Goal: Transaction & Acquisition: Subscribe to service/newsletter

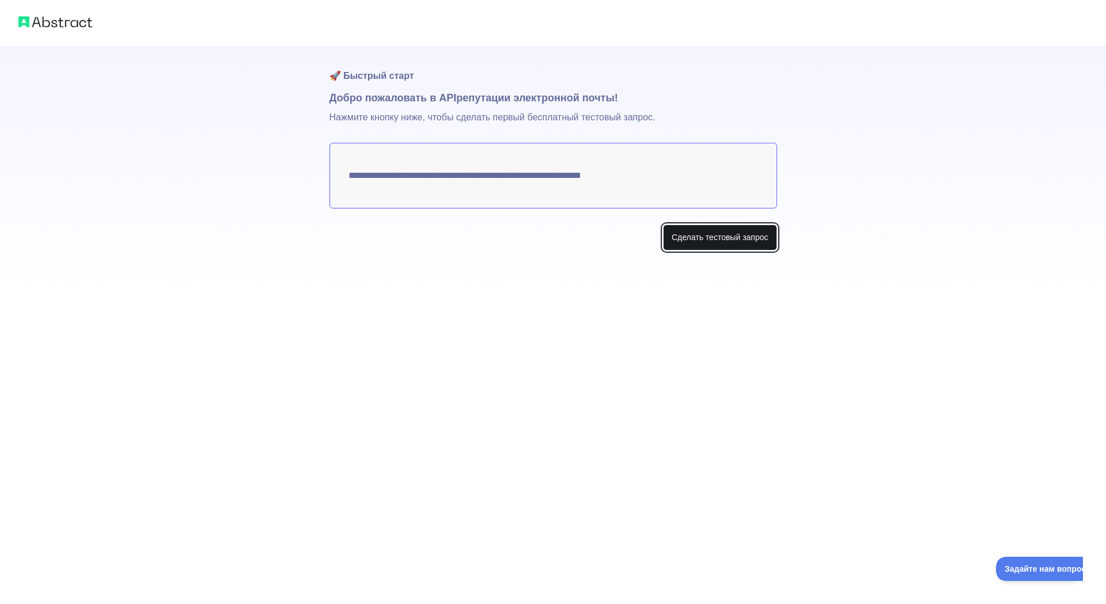
click at [714, 233] on font "Сделать тестовый запрос" at bounding box center [720, 237] width 97 height 9
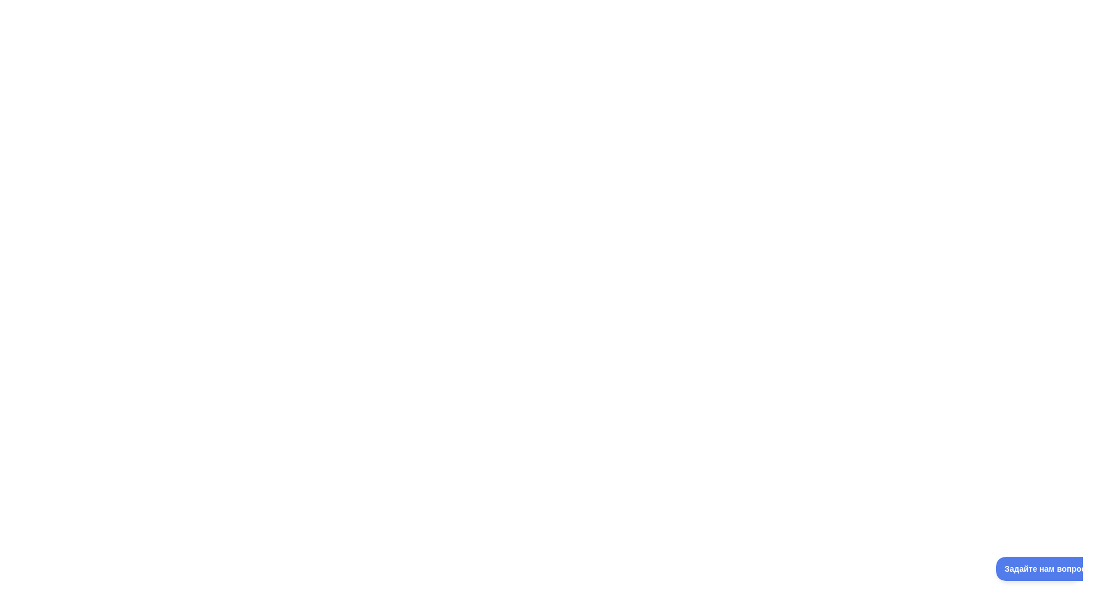
click at [522, 191] on div at bounding box center [553, 302] width 1106 height 604
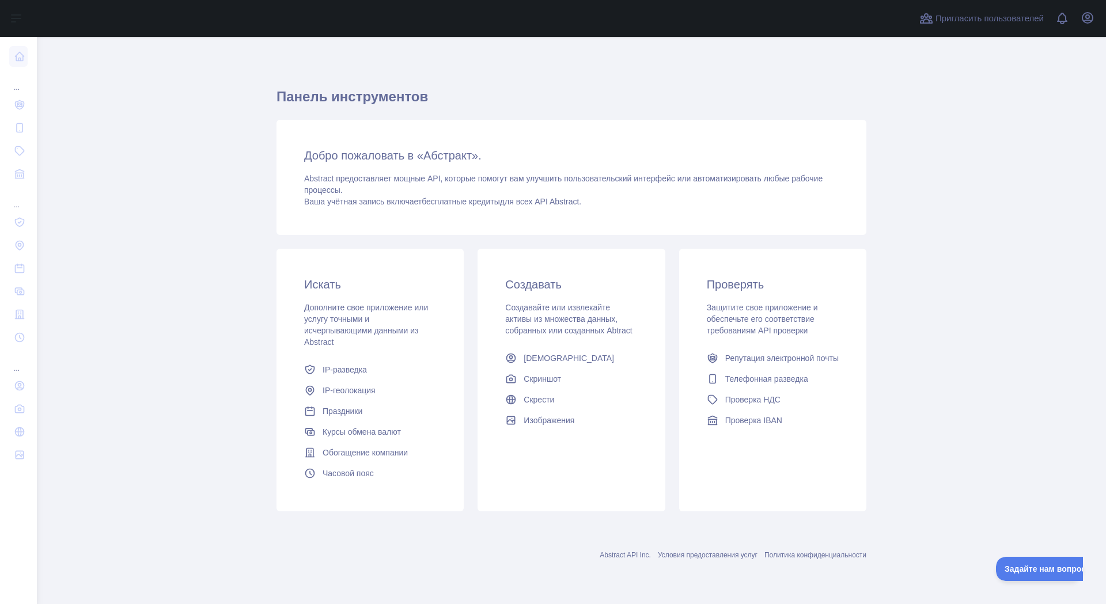
click at [383, 283] on h3 "Искать" at bounding box center [370, 284] width 132 height 16
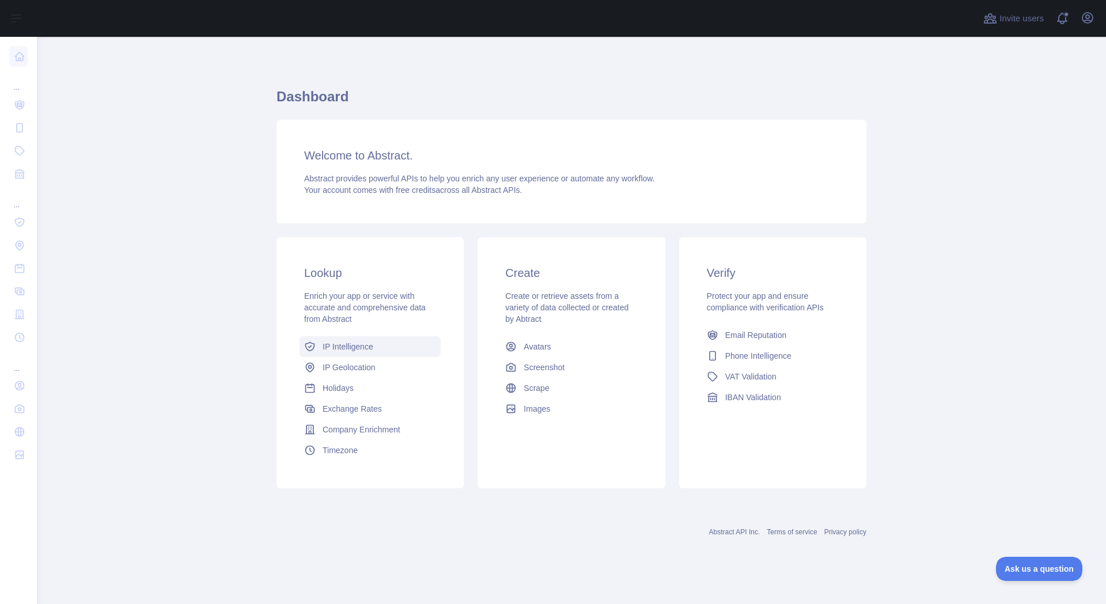
click at [352, 345] on span "IP Intelligence" at bounding box center [348, 347] width 51 height 12
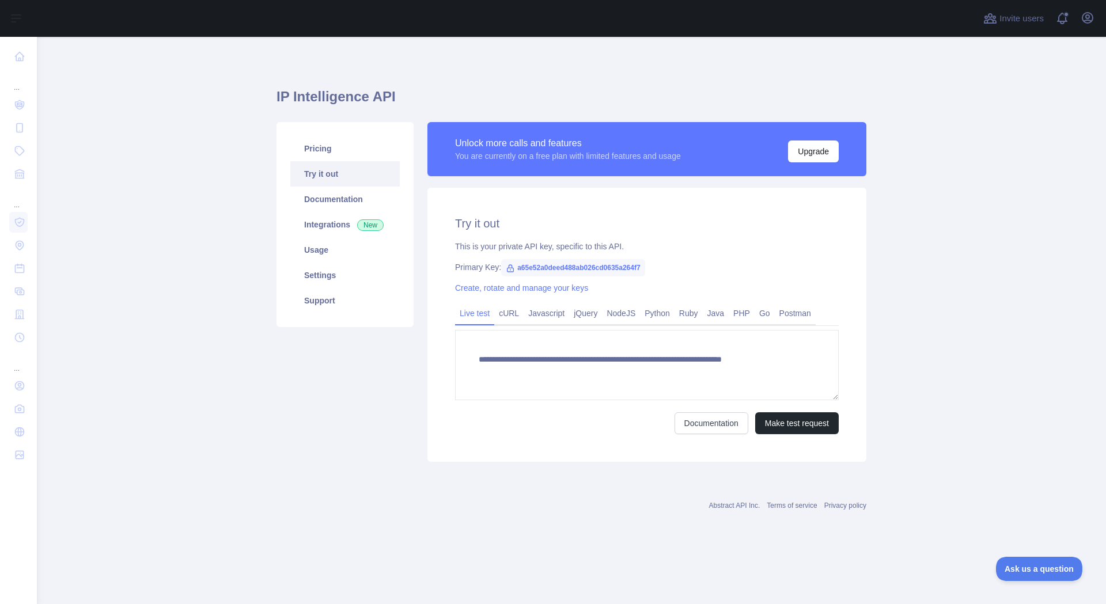
type textarea "**********"
click at [344, 354] on div "Pricing Try it out Documentation Integrations New Usage Settings Support" at bounding box center [345, 292] width 151 height 340
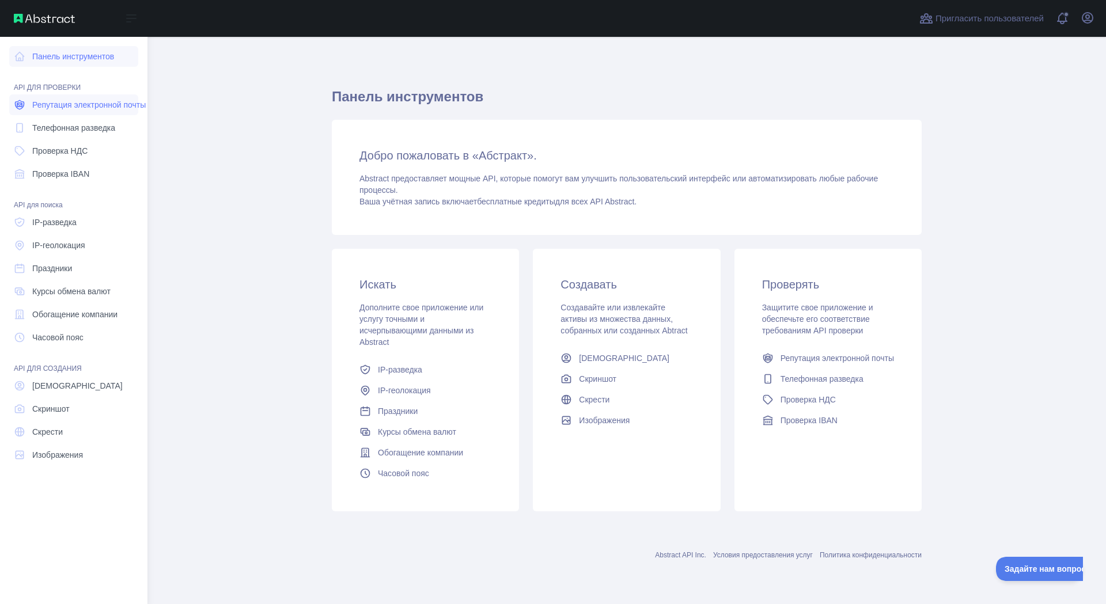
click at [80, 107] on font "Репутация электронной почты" at bounding box center [88, 104] width 113 height 9
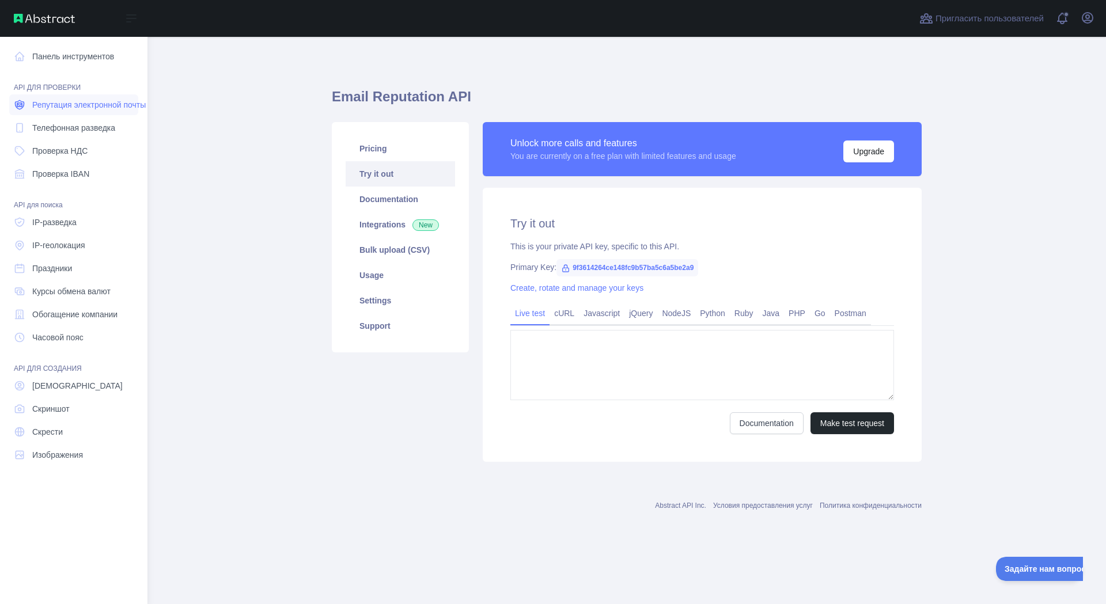
type textarea "**********"
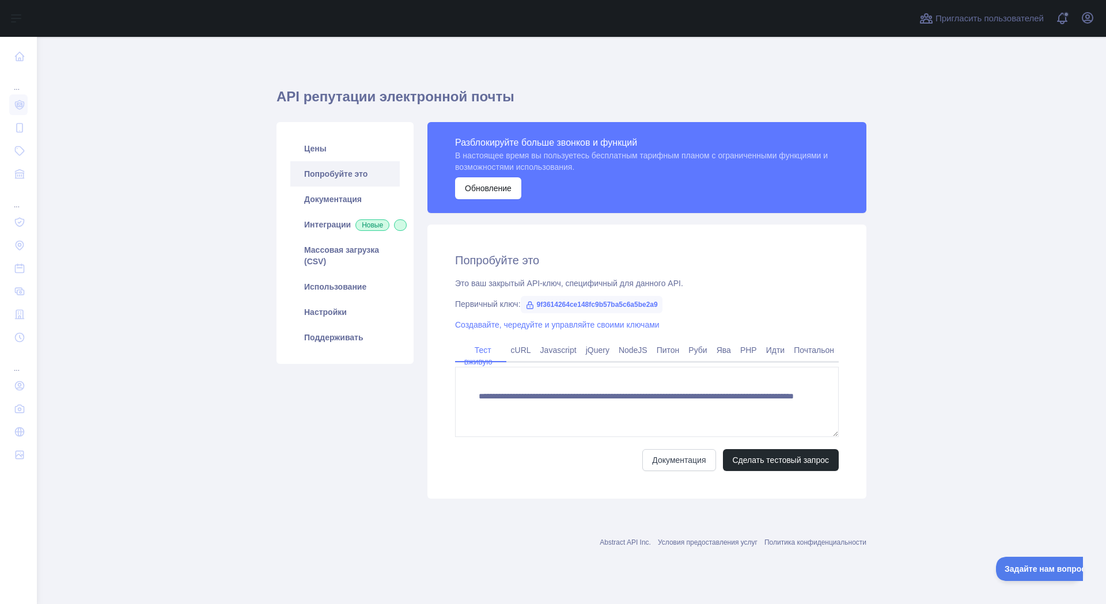
click at [225, 312] on main "API репутации электронной почты Цены Попробуйте это Документация Интеграции Нов…" at bounding box center [571, 320] width 1069 height 567
click at [237, 314] on main "API репутации электронной почты Цены Попробуйте это Документация Интеграции Нов…" at bounding box center [571, 320] width 1069 height 567
click at [525, 352] on font "cURL" at bounding box center [521, 350] width 20 height 9
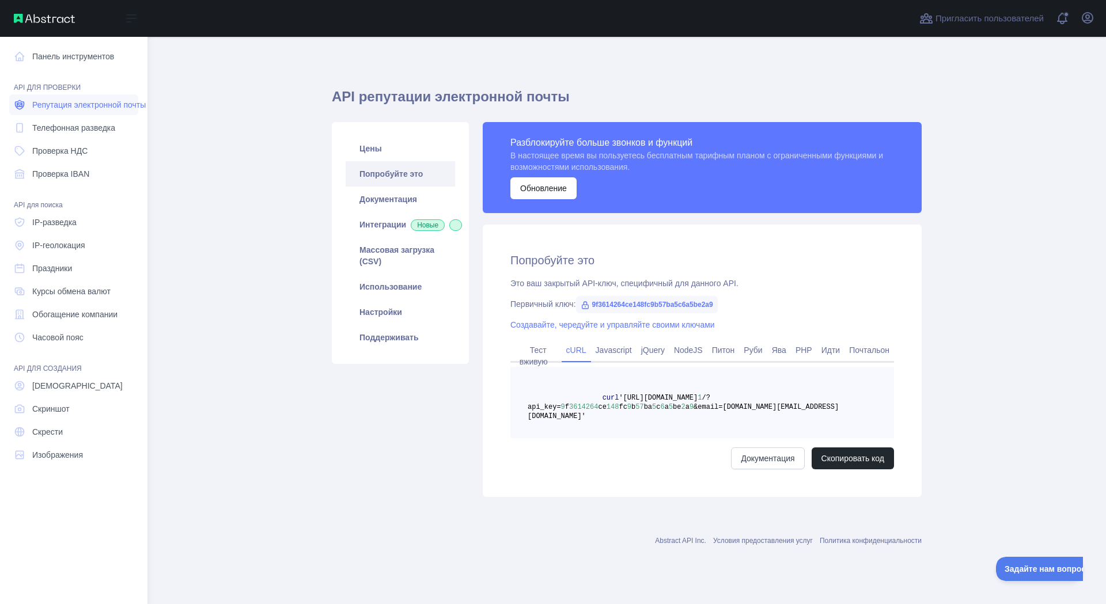
click at [78, 104] on font "Репутация электронной почты" at bounding box center [88, 104] width 113 height 9
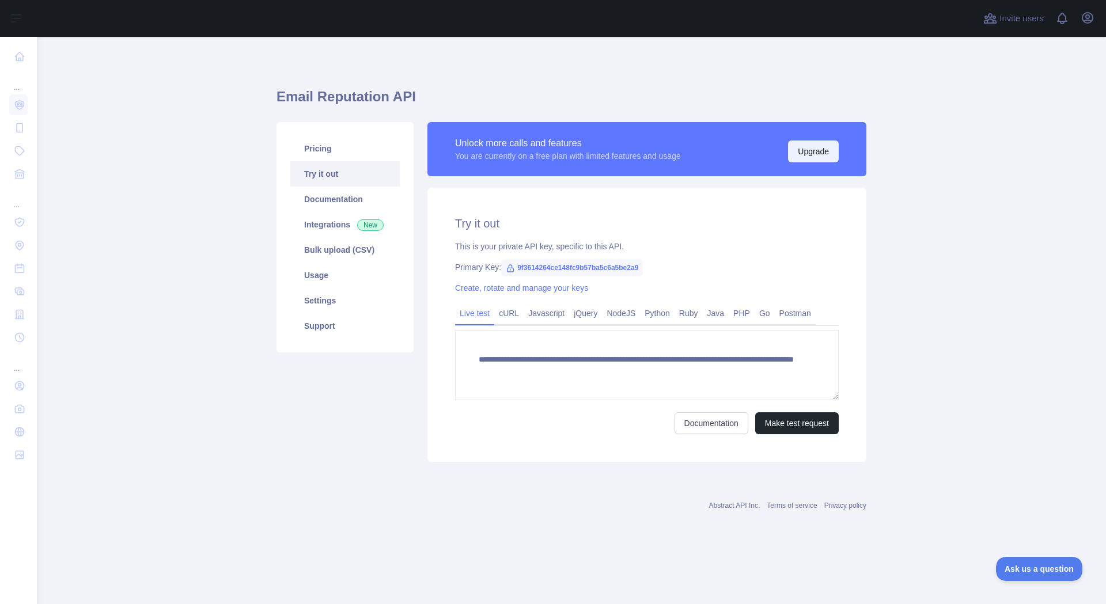
click at [824, 153] on button "Upgrade" at bounding box center [813, 152] width 51 height 22
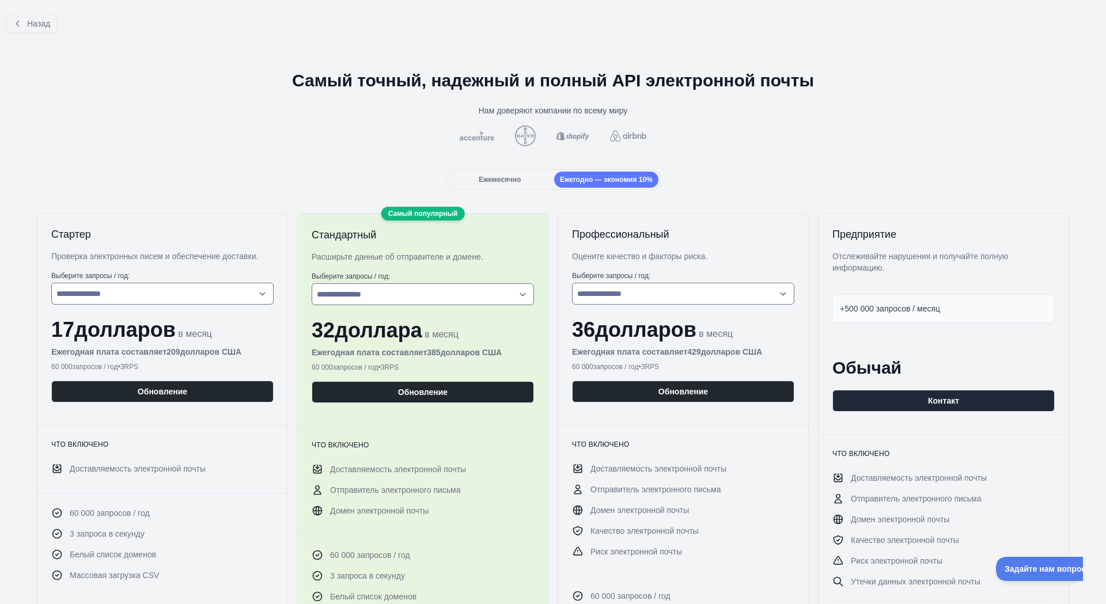
click at [869, 136] on div at bounding box center [552, 136] width 1087 height 21
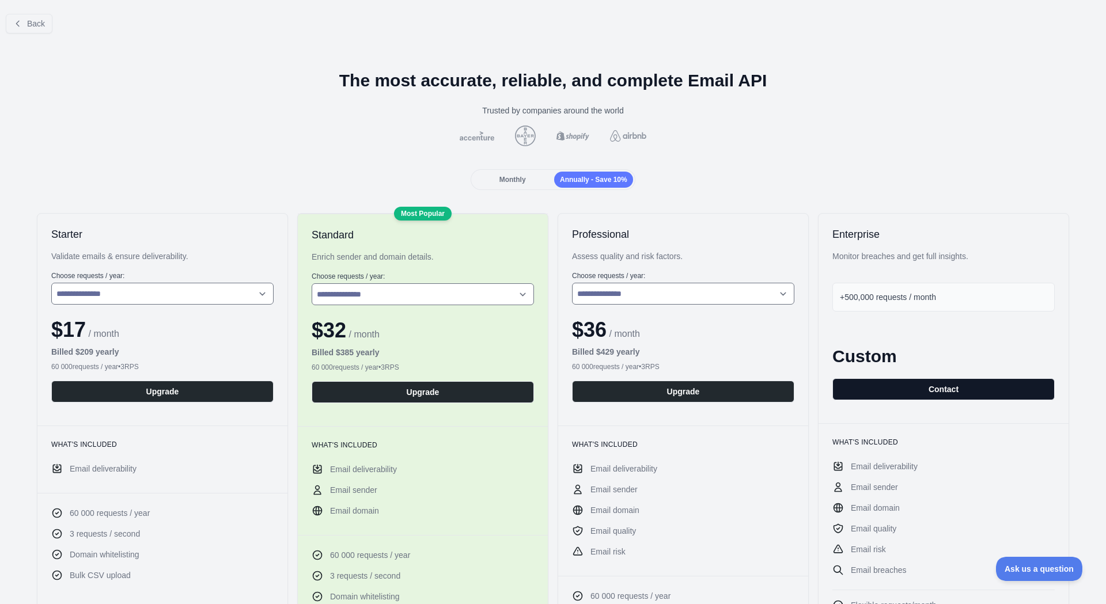
click at [916, 387] on button "Contact" at bounding box center [943, 389] width 222 height 22
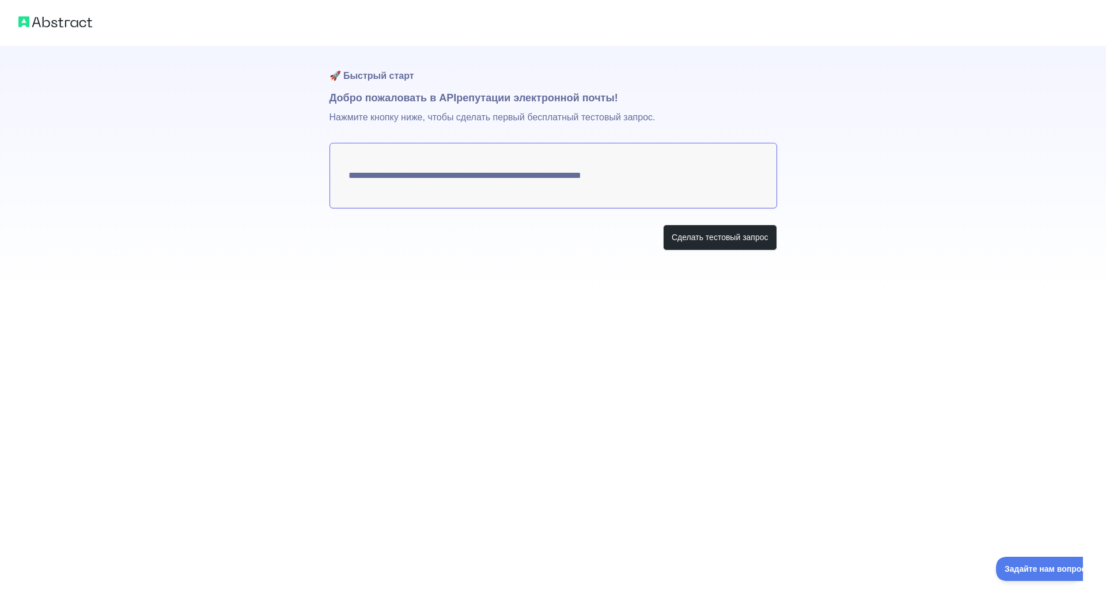
click at [441, 389] on div "**********" at bounding box center [553, 302] width 1106 height 604
click at [727, 234] on button "Make test request" at bounding box center [735, 238] width 81 height 26
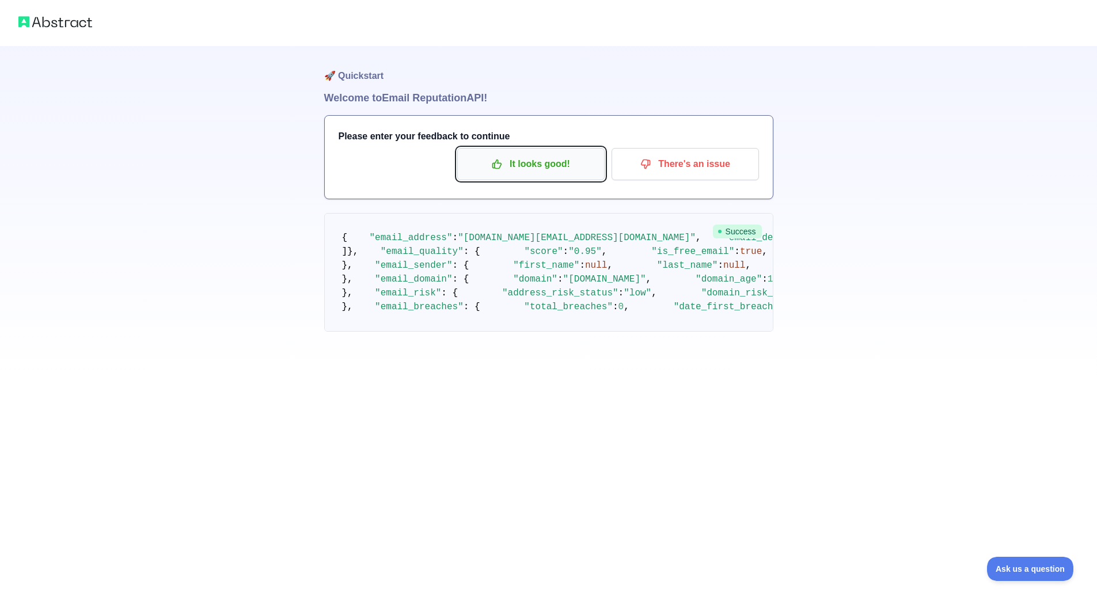
click at [556, 163] on p "It looks good!" at bounding box center [531, 164] width 130 height 20
